Goal: Task Accomplishment & Management: Use online tool/utility

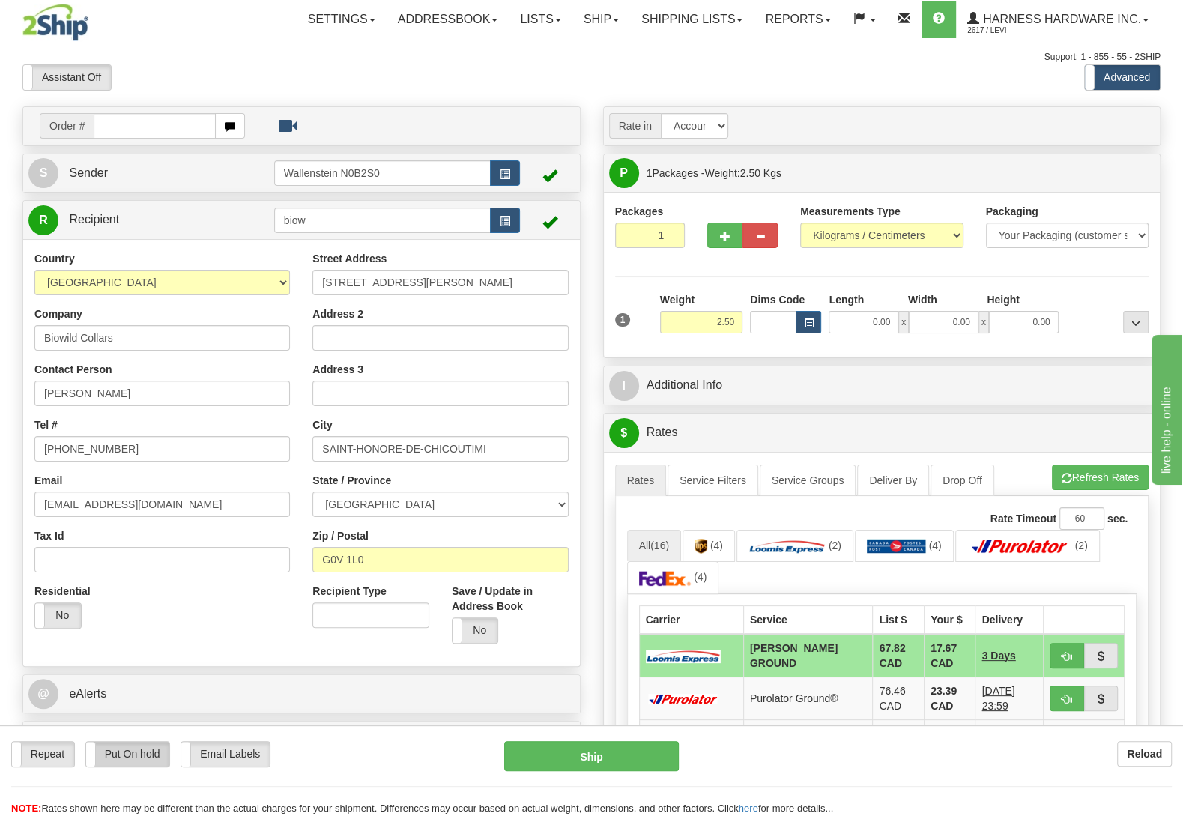
click at [117, 758] on label "Put On hold" at bounding box center [128, 754] width 84 height 25
click at [558, 771] on button "Hold" at bounding box center [591, 756] width 175 height 30
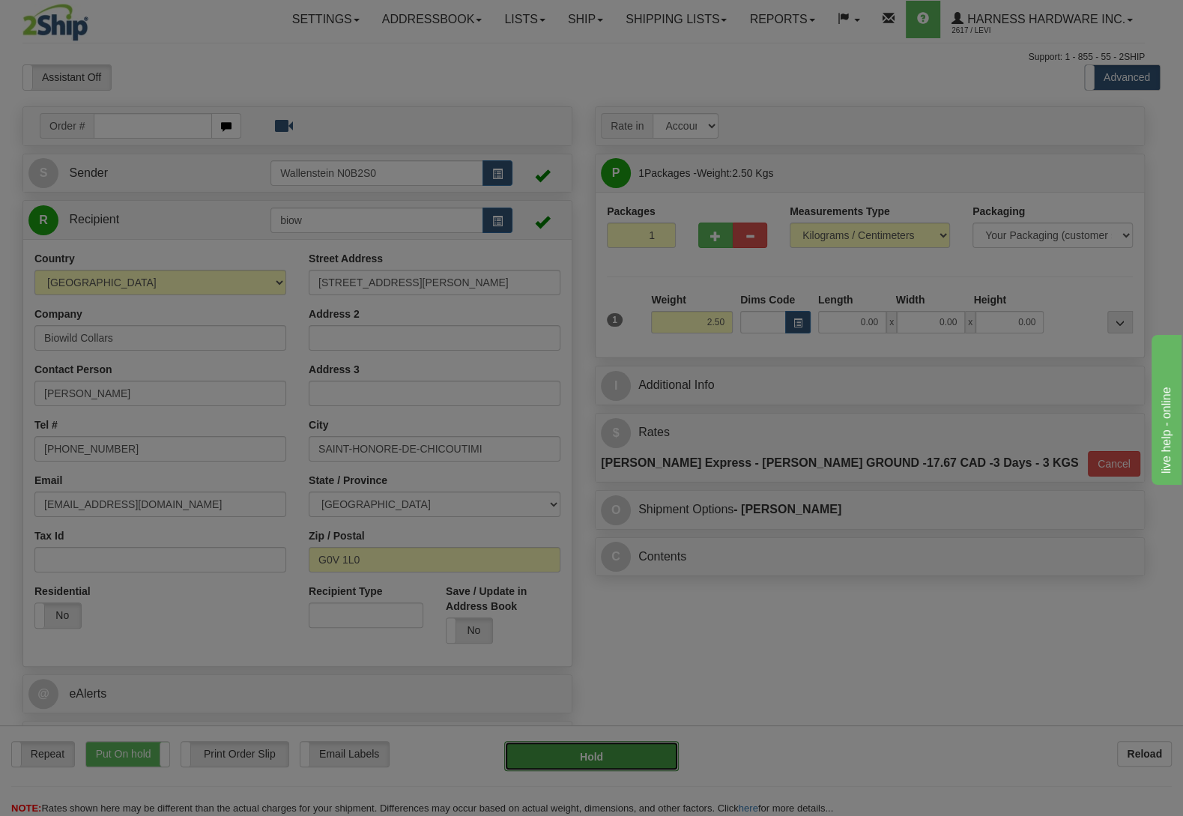
type input "DD"
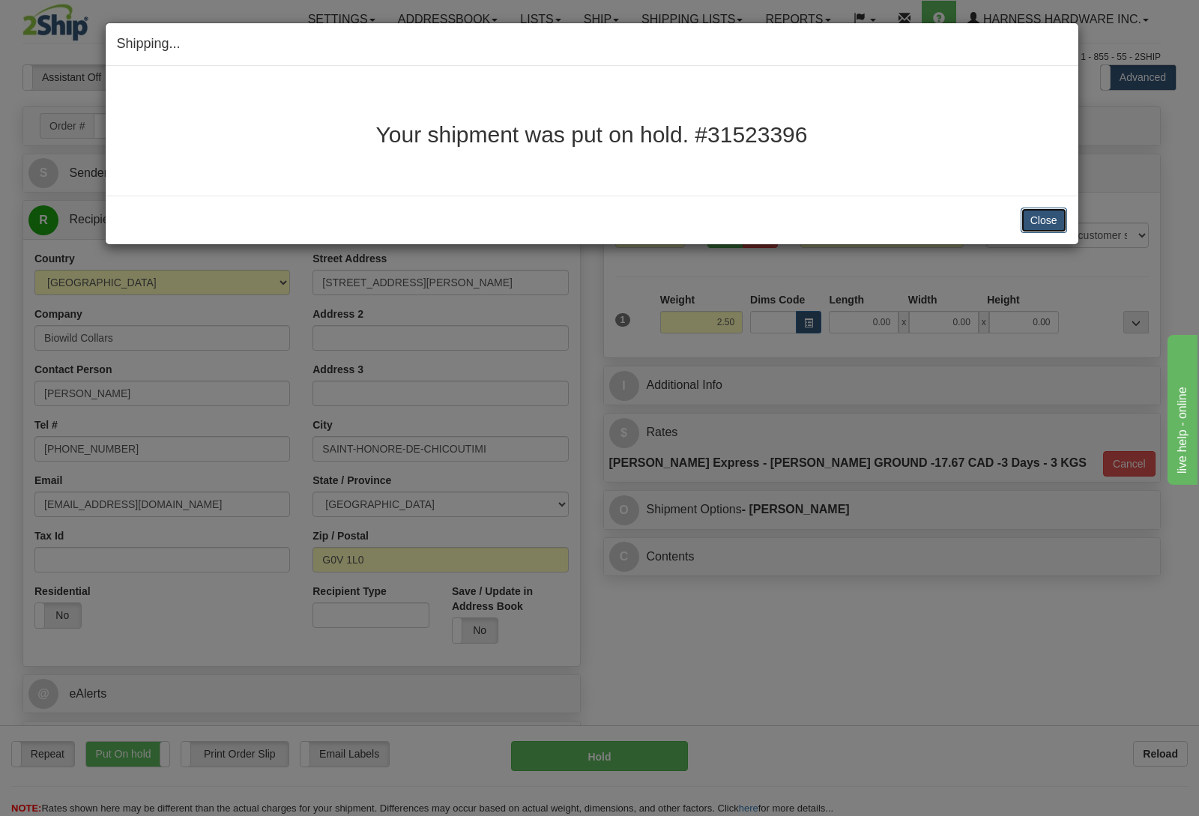
click at [1052, 226] on button "Close" at bounding box center [1044, 220] width 46 height 25
click at [1033, 218] on button "Close" at bounding box center [1044, 220] width 46 height 25
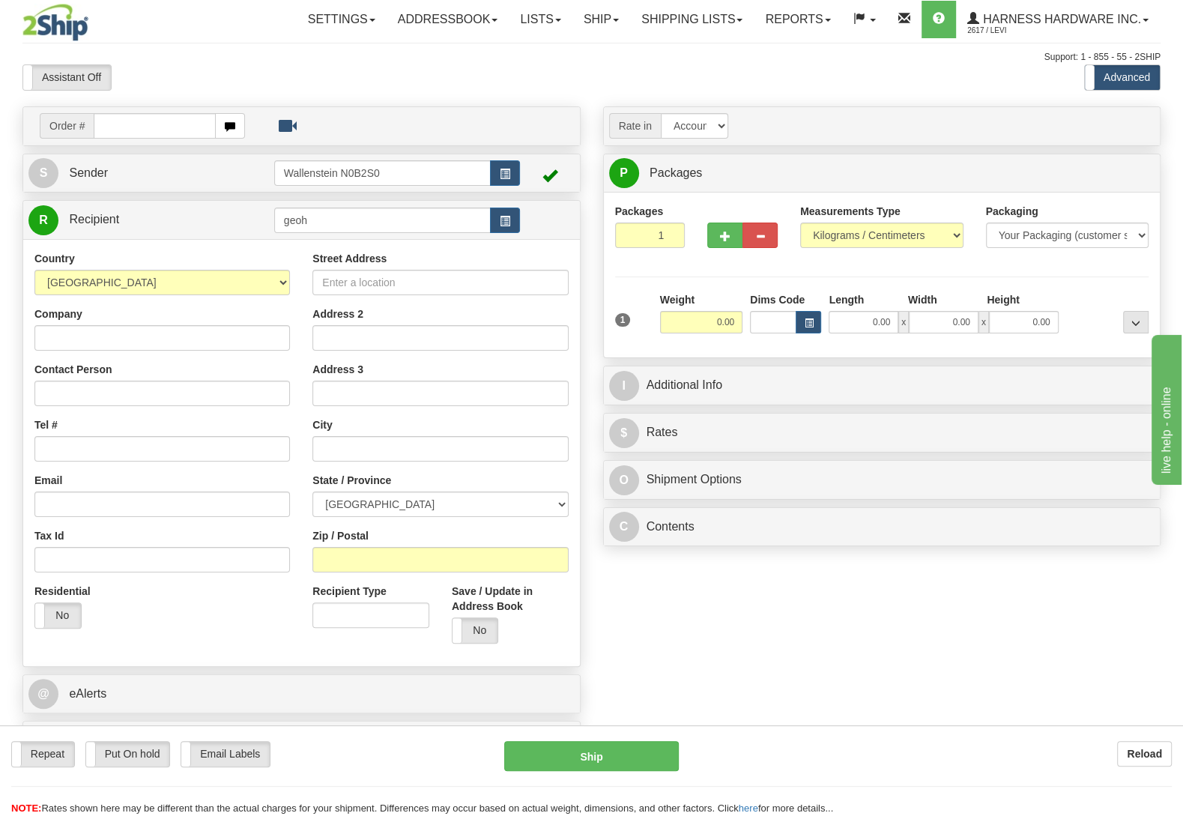
type input "geoh"
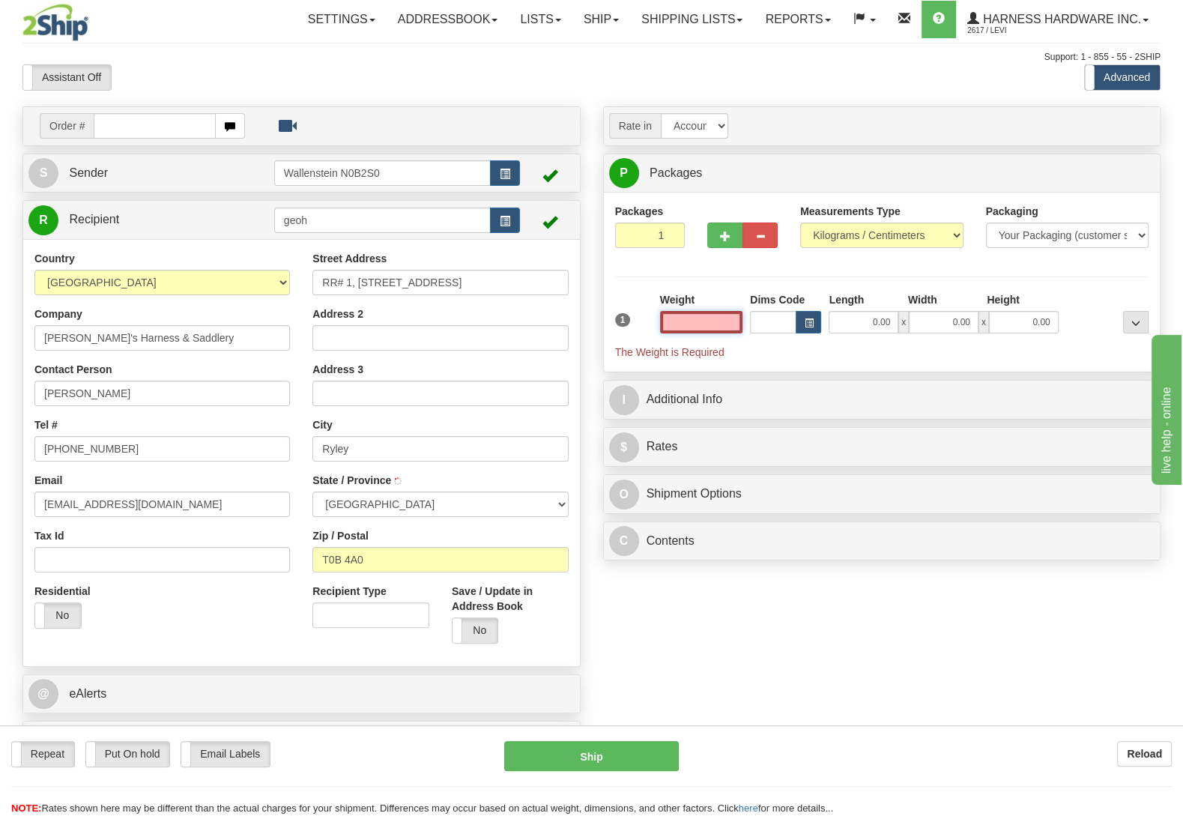
type input "RYLEY"
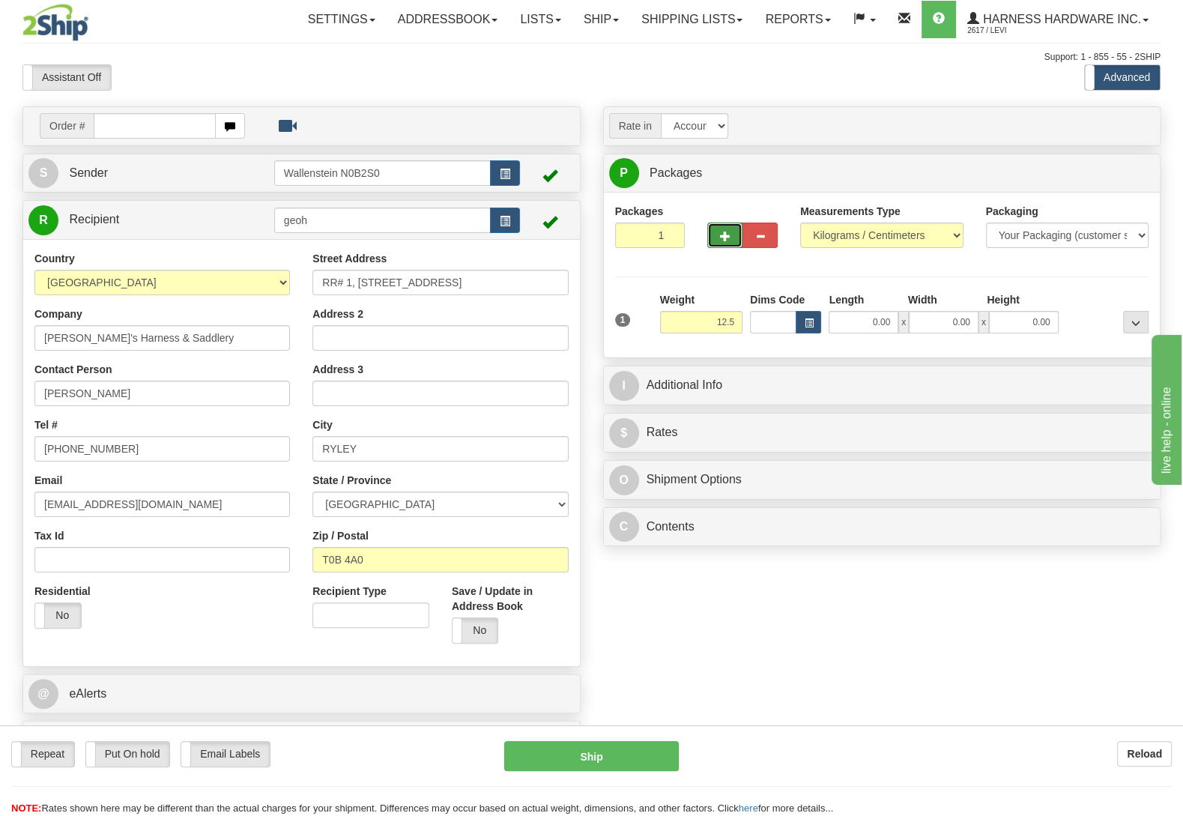
type input "12.50"
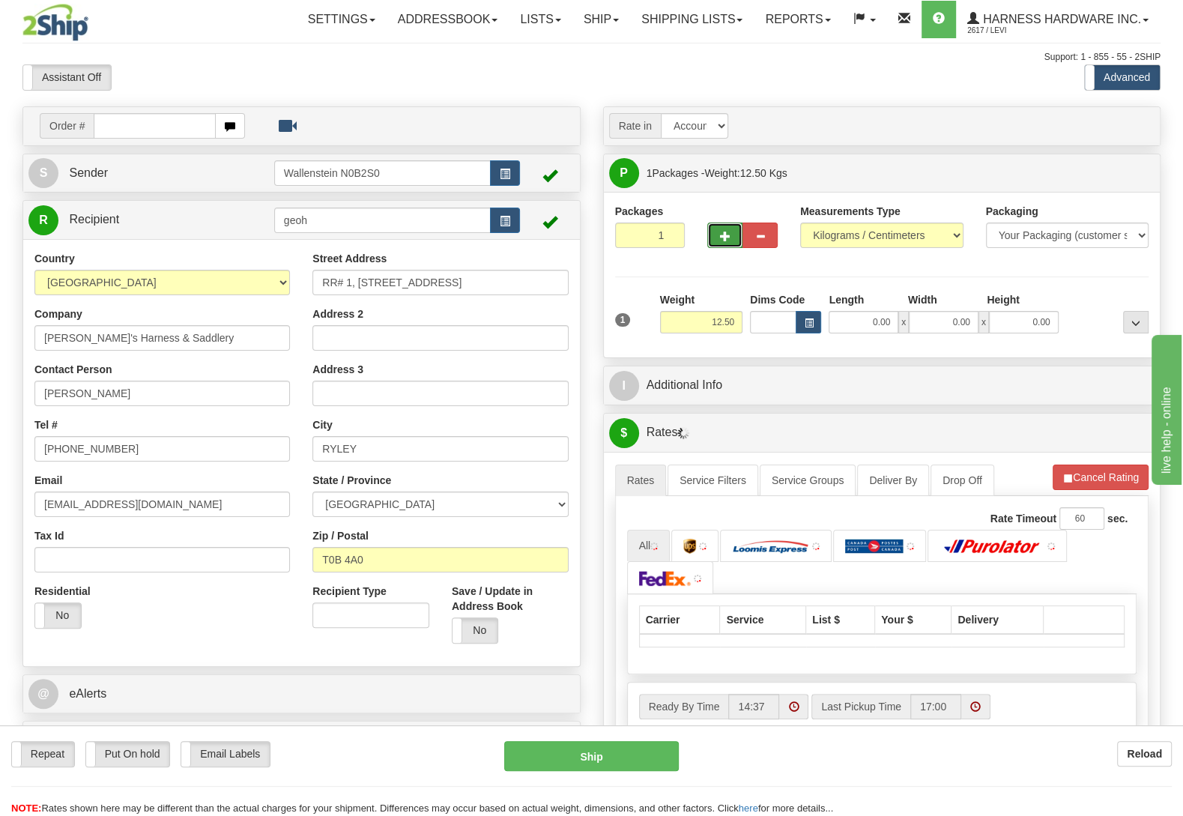
click at [724, 236] on span "button" at bounding box center [725, 237] width 10 height 10
radio input "true"
type input "2"
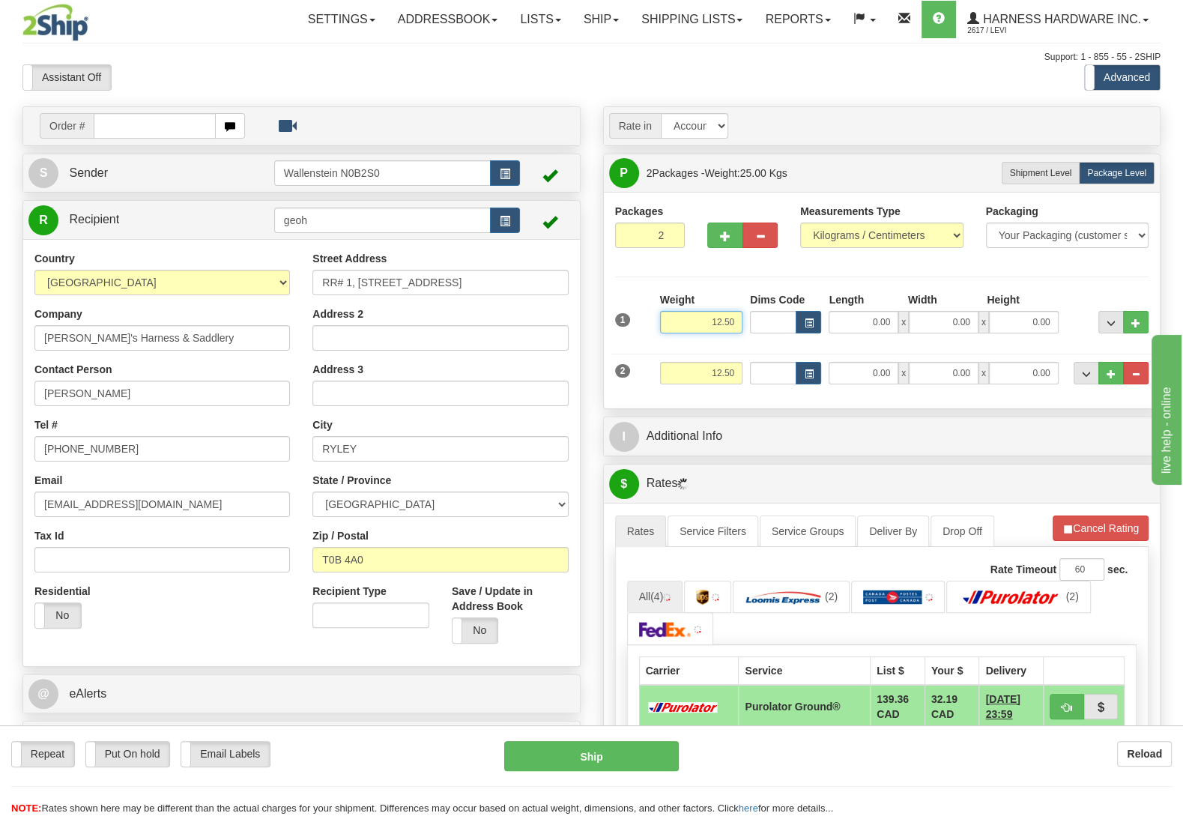
drag, startPoint x: 704, startPoint y: 325, endPoint x: 810, endPoint y: 340, distance: 106.7
click at [743, 333] on input "12.50" at bounding box center [701, 322] width 82 height 22
type input "5.00"
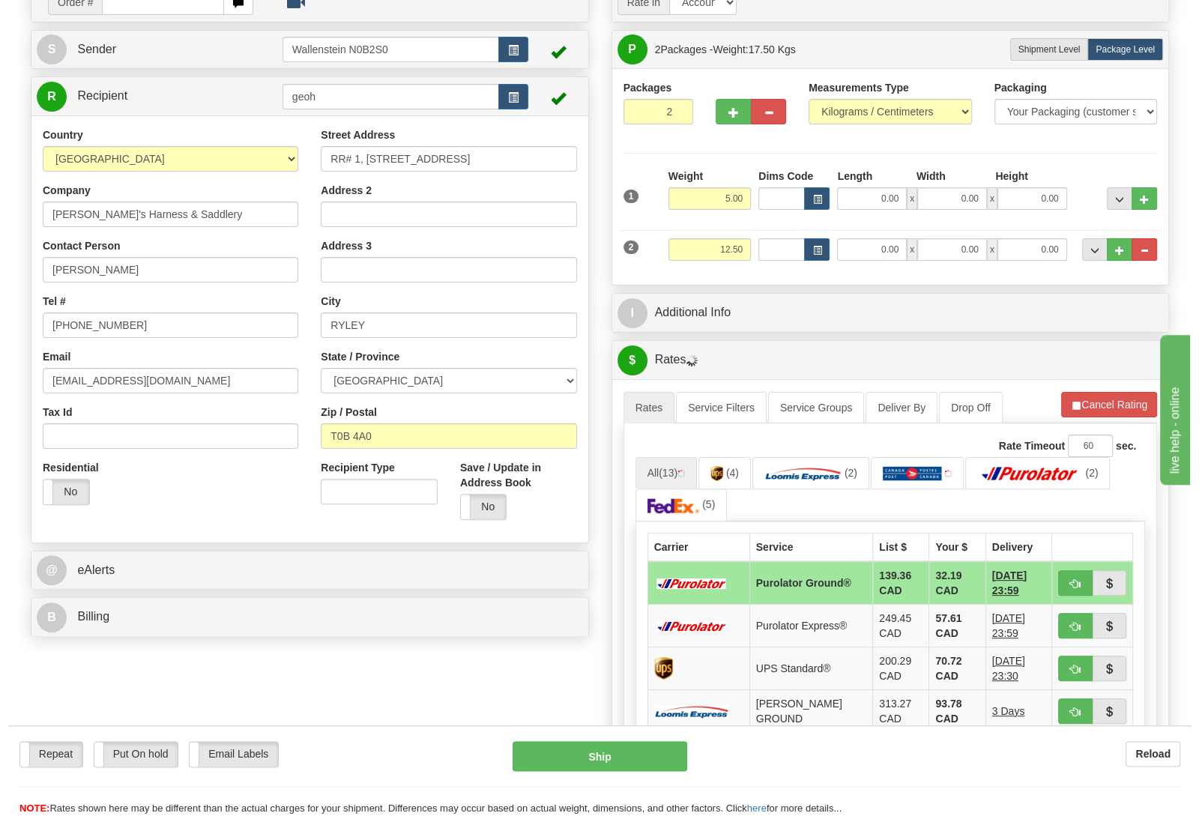
scroll to position [157, 0]
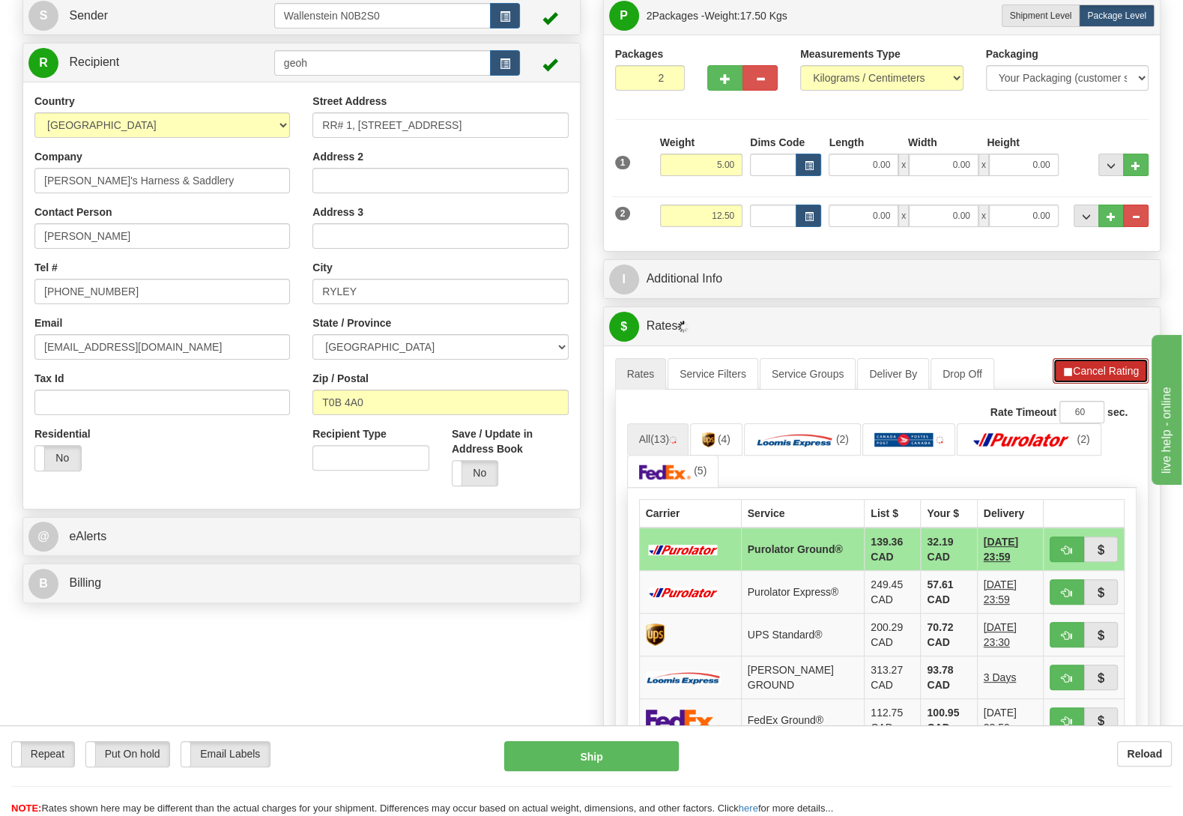
click at [1080, 369] on button "Cancel Rating" at bounding box center [1101, 370] width 96 height 25
click at [1080, 369] on button "Refresh Rates" at bounding box center [1100, 370] width 97 height 25
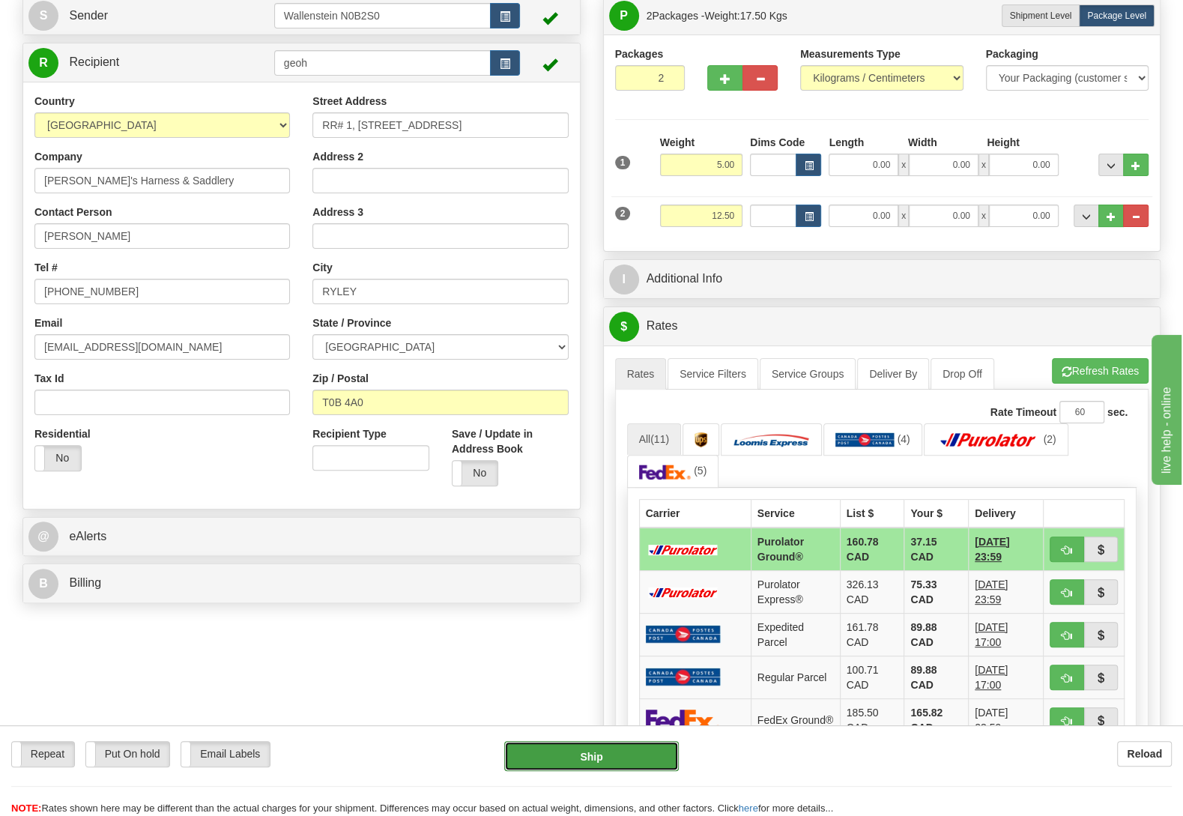
click at [619, 754] on button "Ship" at bounding box center [591, 756] width 175 height 30
type input "260"
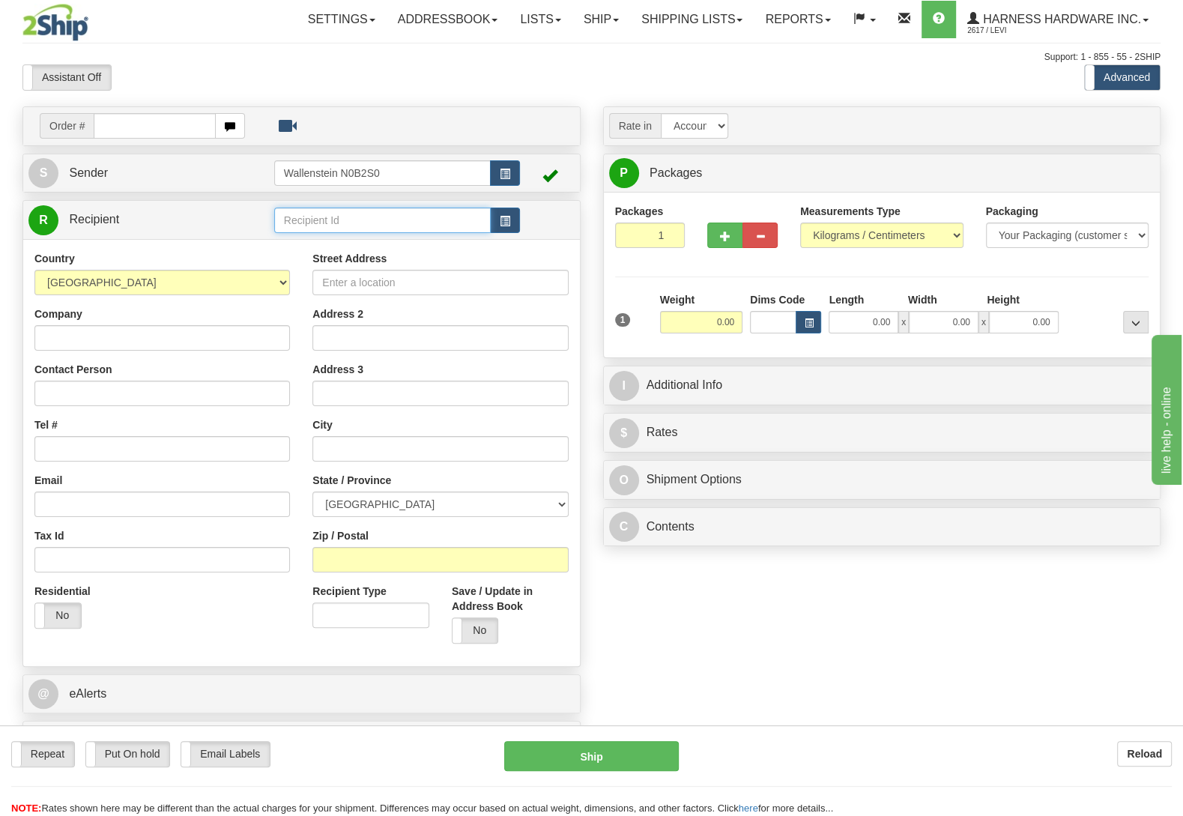
click at [381, 223] on input "text" at bounding box center [382, 220] width 217 height 25
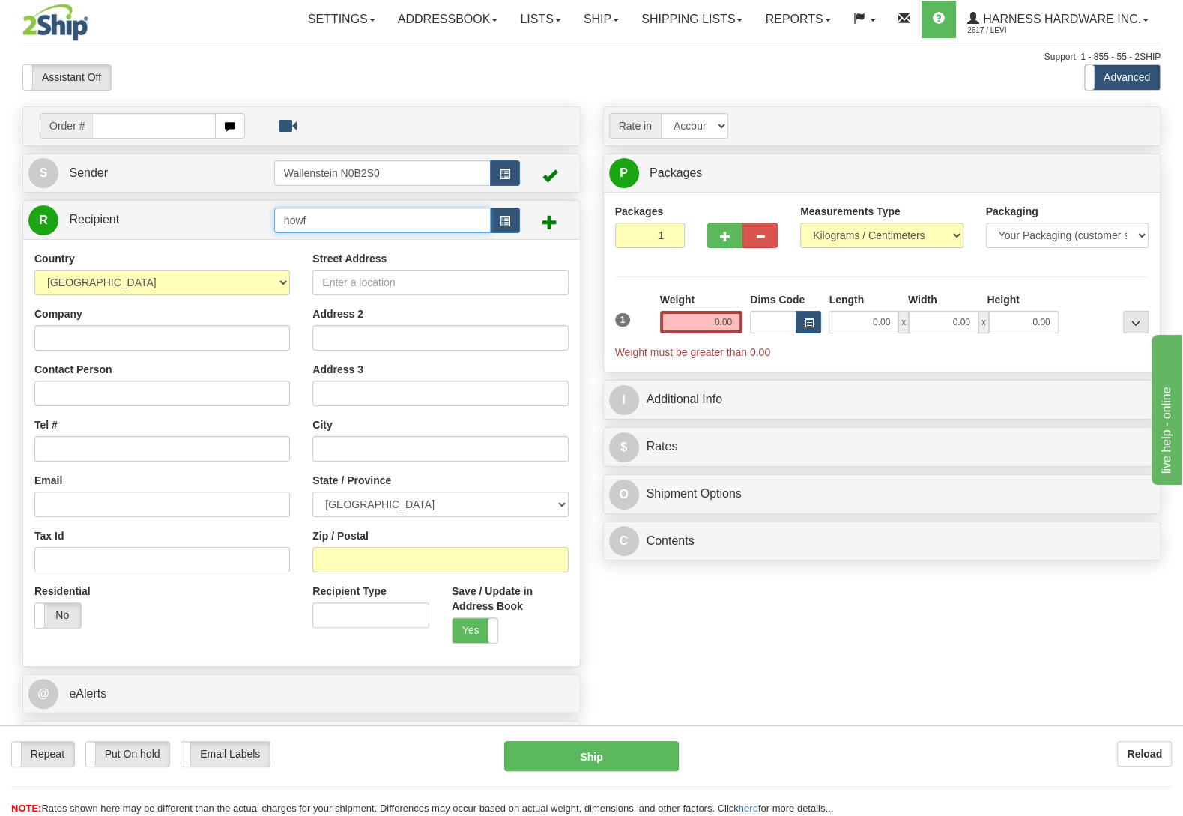
drag, startPoint x: 319, startPoint y: 214, endPoint x: 214, endPoint y: 235, distance: 106.9
click at [274, 233] on input "howf" at bounding box center [382, 220] width 217 height 25
type input "GRAR"
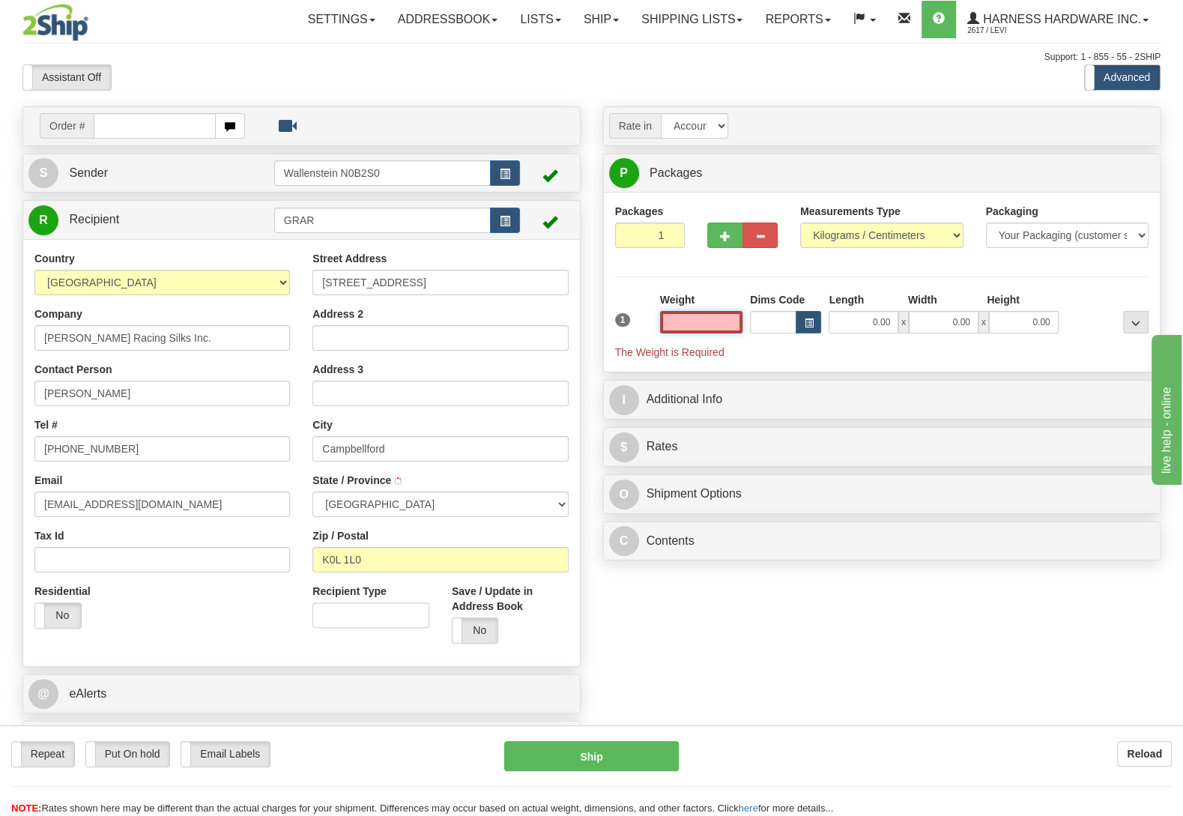
type input "."
type input "CAMPBELLFORD"
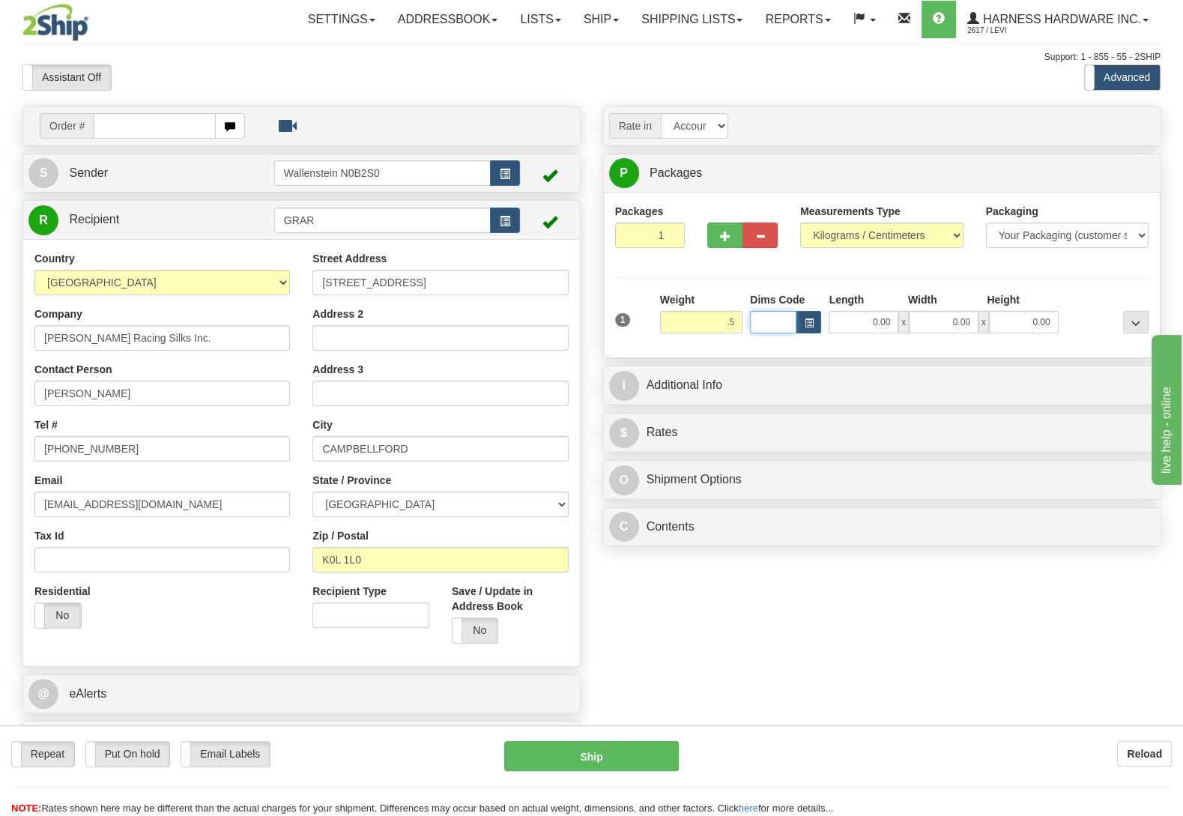
type input "0.50"
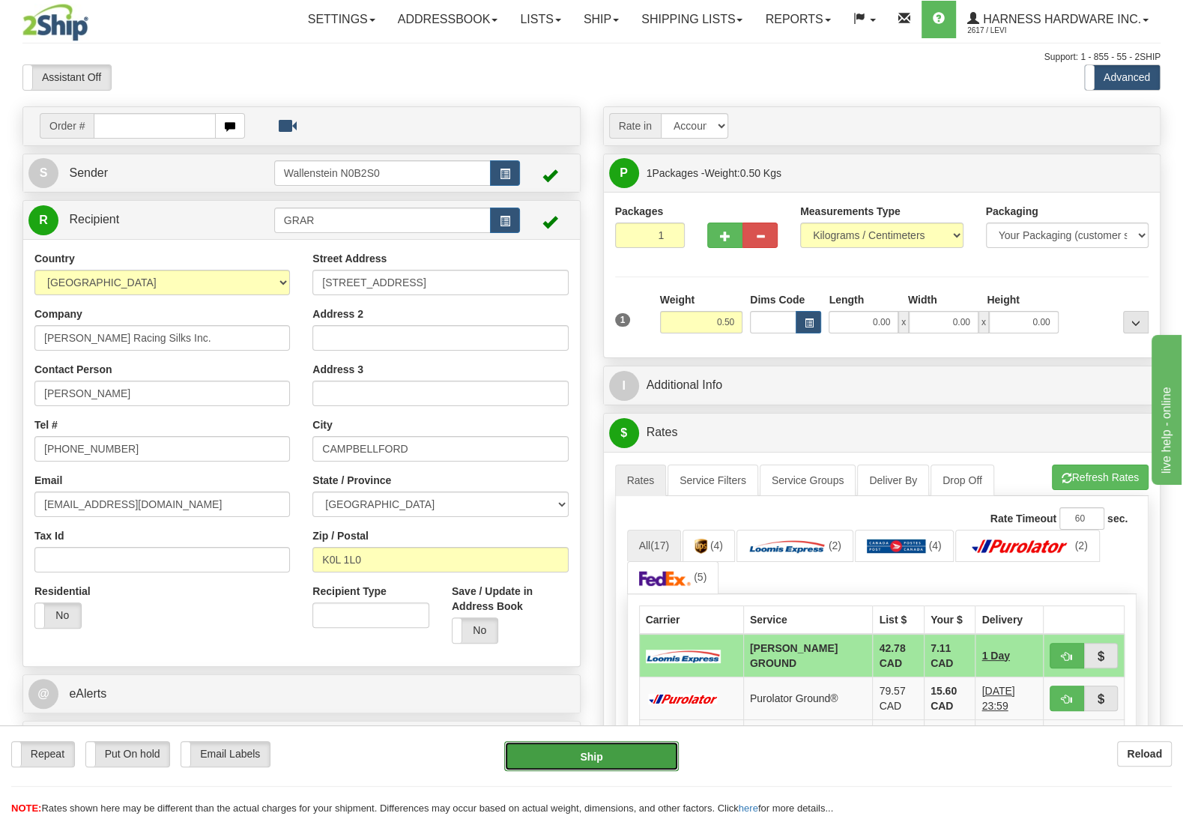
click at [638, 745] on button "Ship" at bounding box center [591, 756] width 175 height 30
type input "DD"
